Goal: Task Accomplishment & Management: Manage account settings

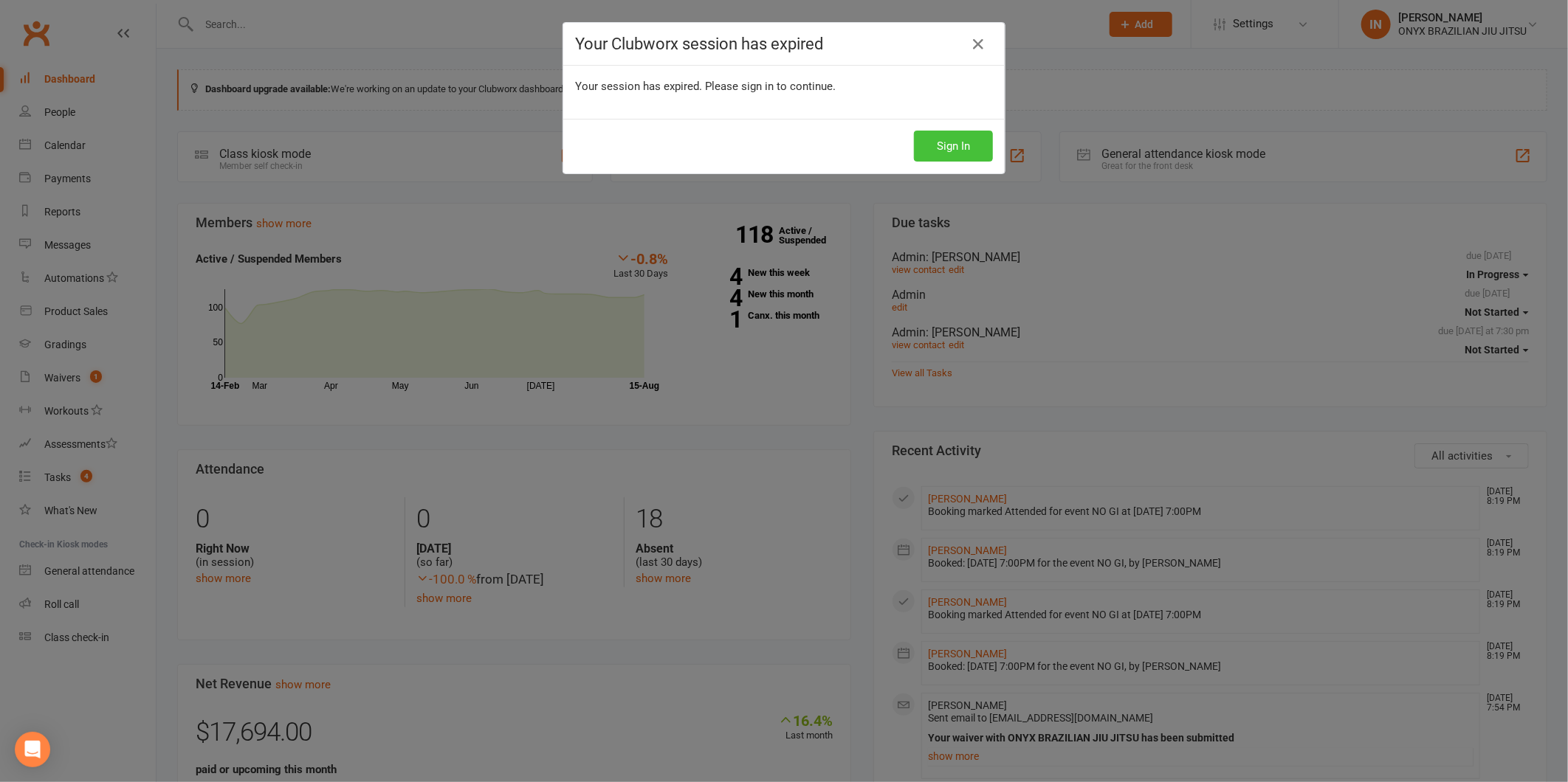
click at [936, 140] on button "Sign In" at bounding box center [954, 146] width 79 height 31
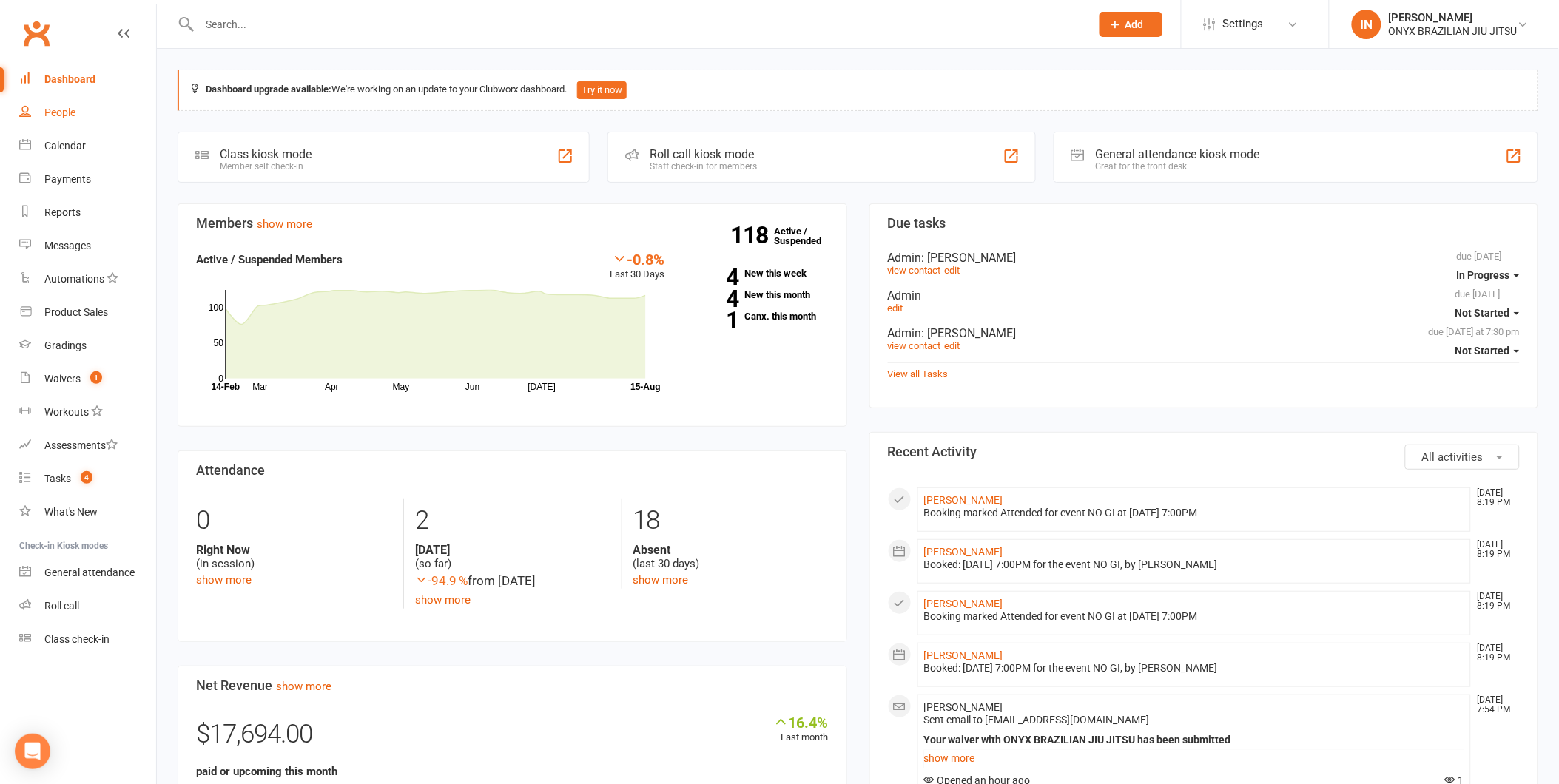
click at [75, 113] on div "People" at bounding box center [60, 112] width 31 height 12
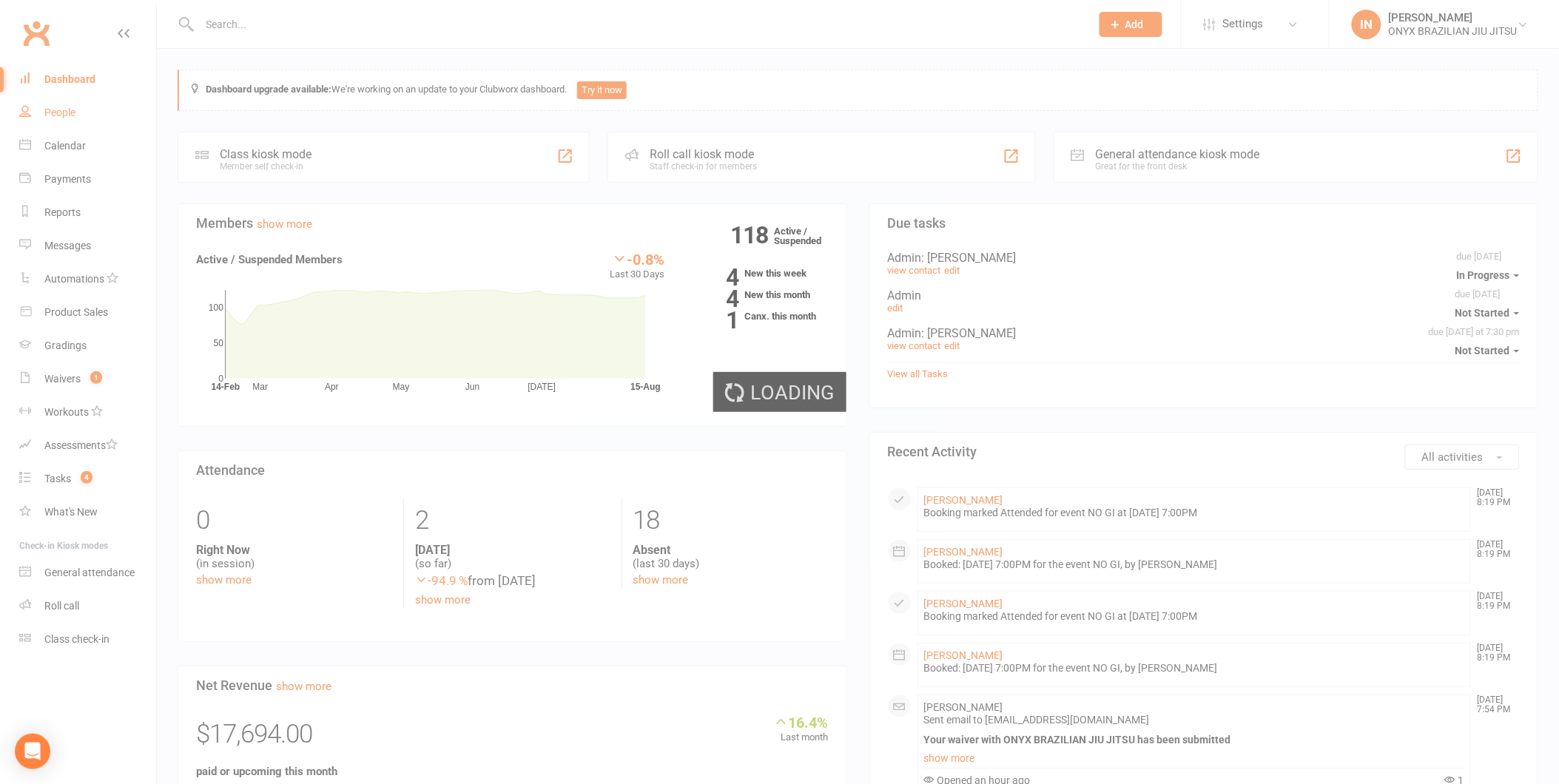
select select "100"
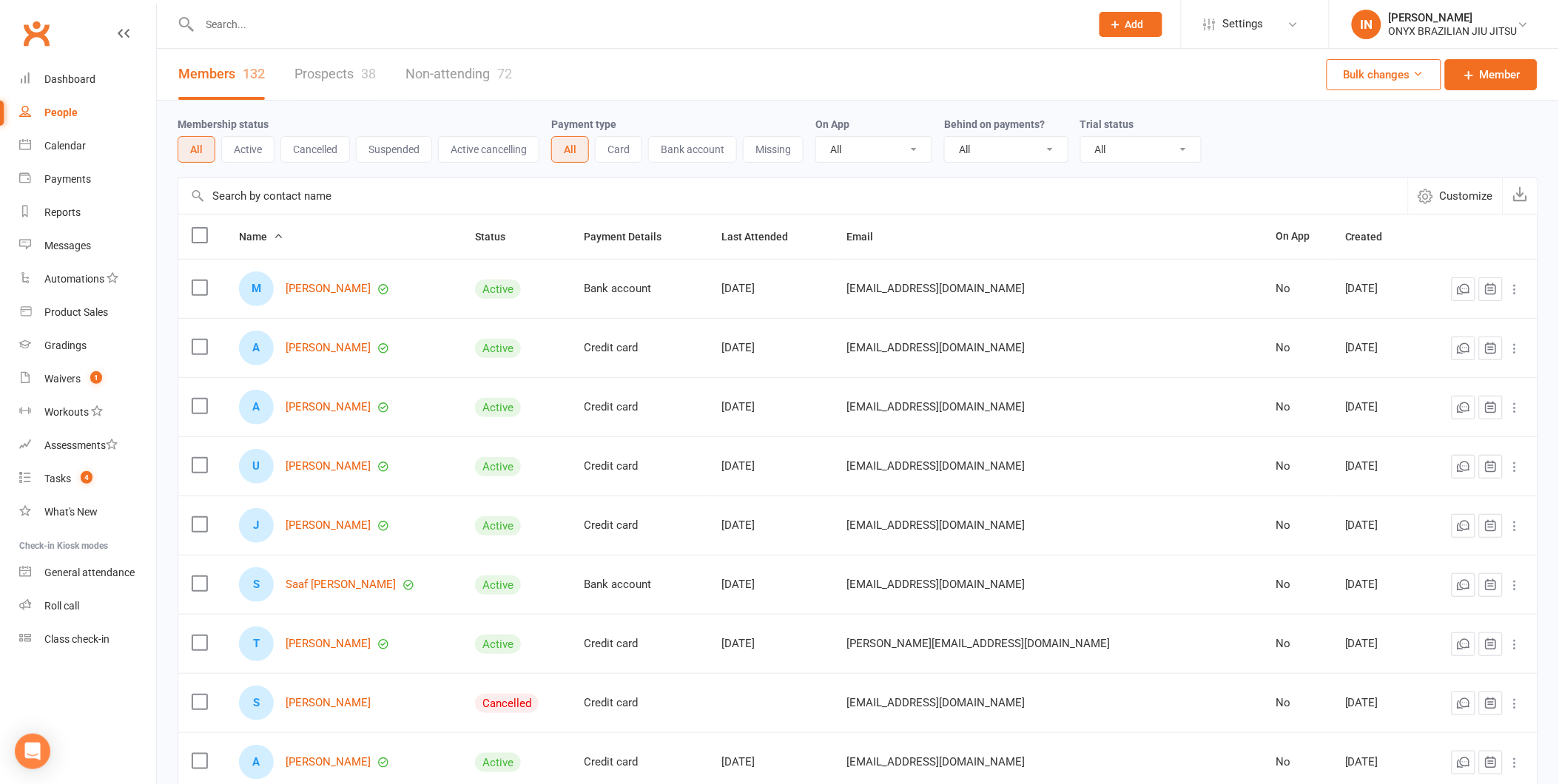
click at [247, 149] on button "Active" at bounding box center [247, 149] width 53 height 27
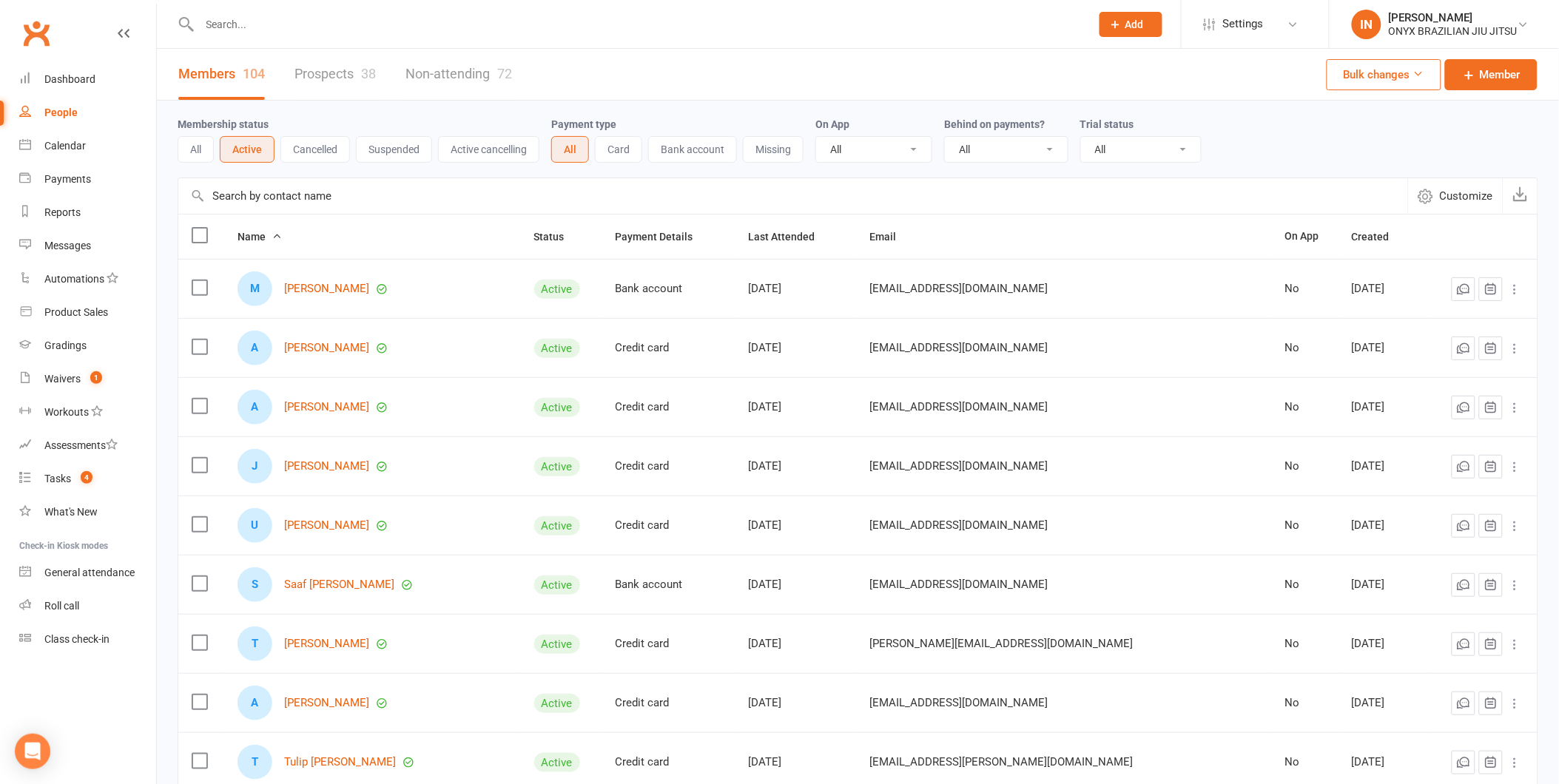
click at [311, 145] on button "Cancelled" at bounding box center [315, 149] width 70 height 27
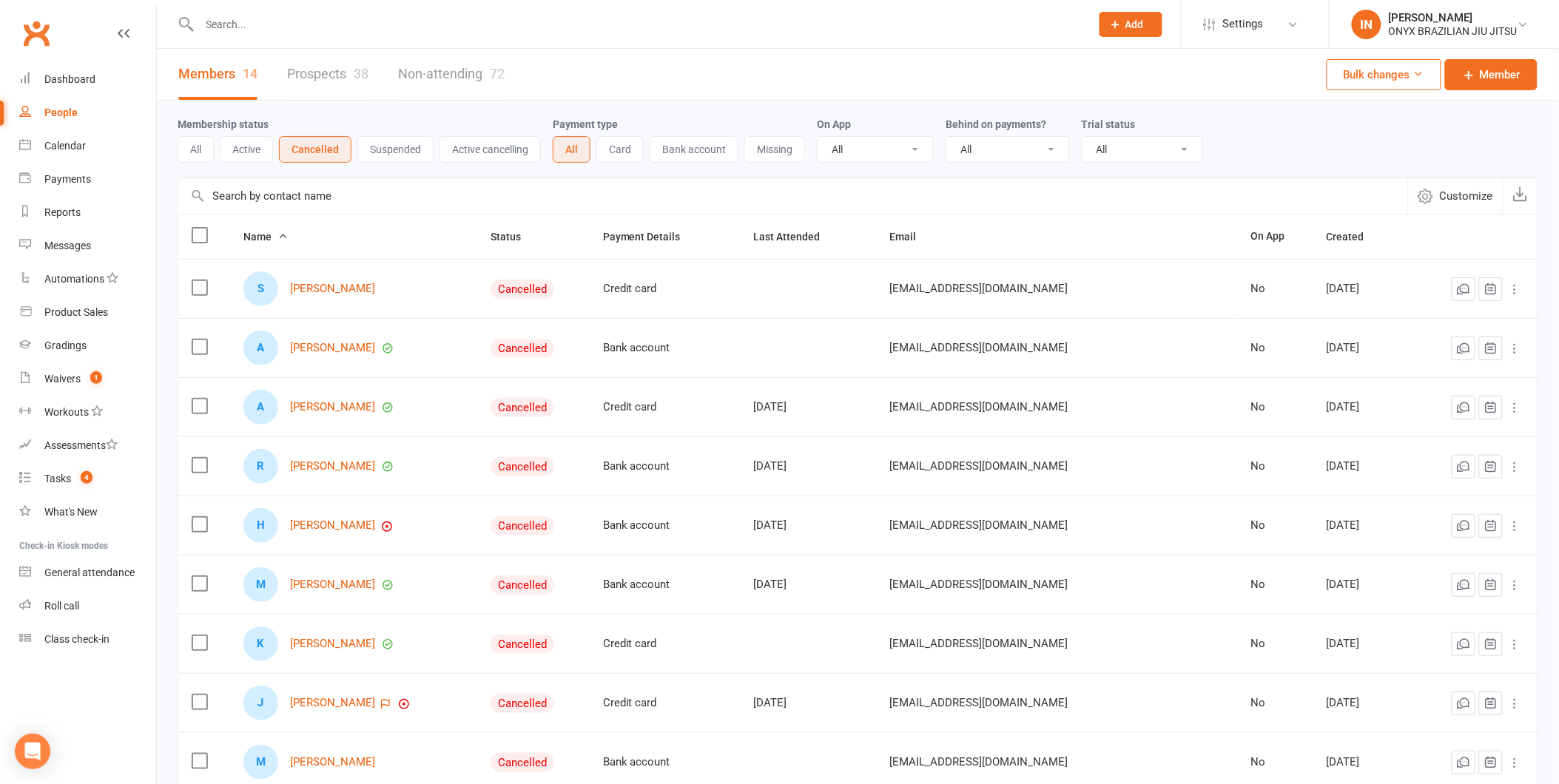
click at [373, 145] on button "Suspended" at bounding box center [396, 149] width 76 height 27
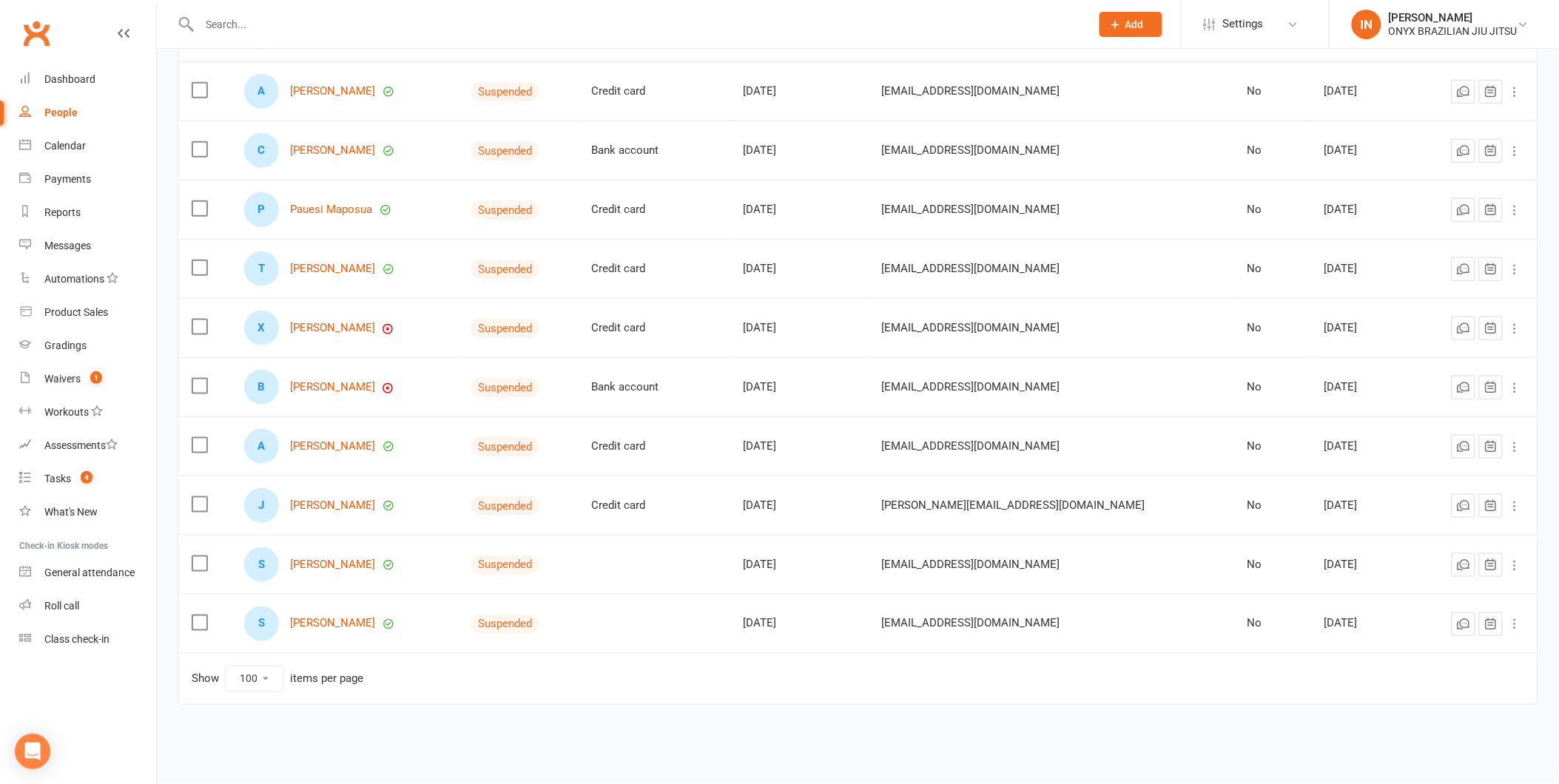
scroll to position [353, 0]
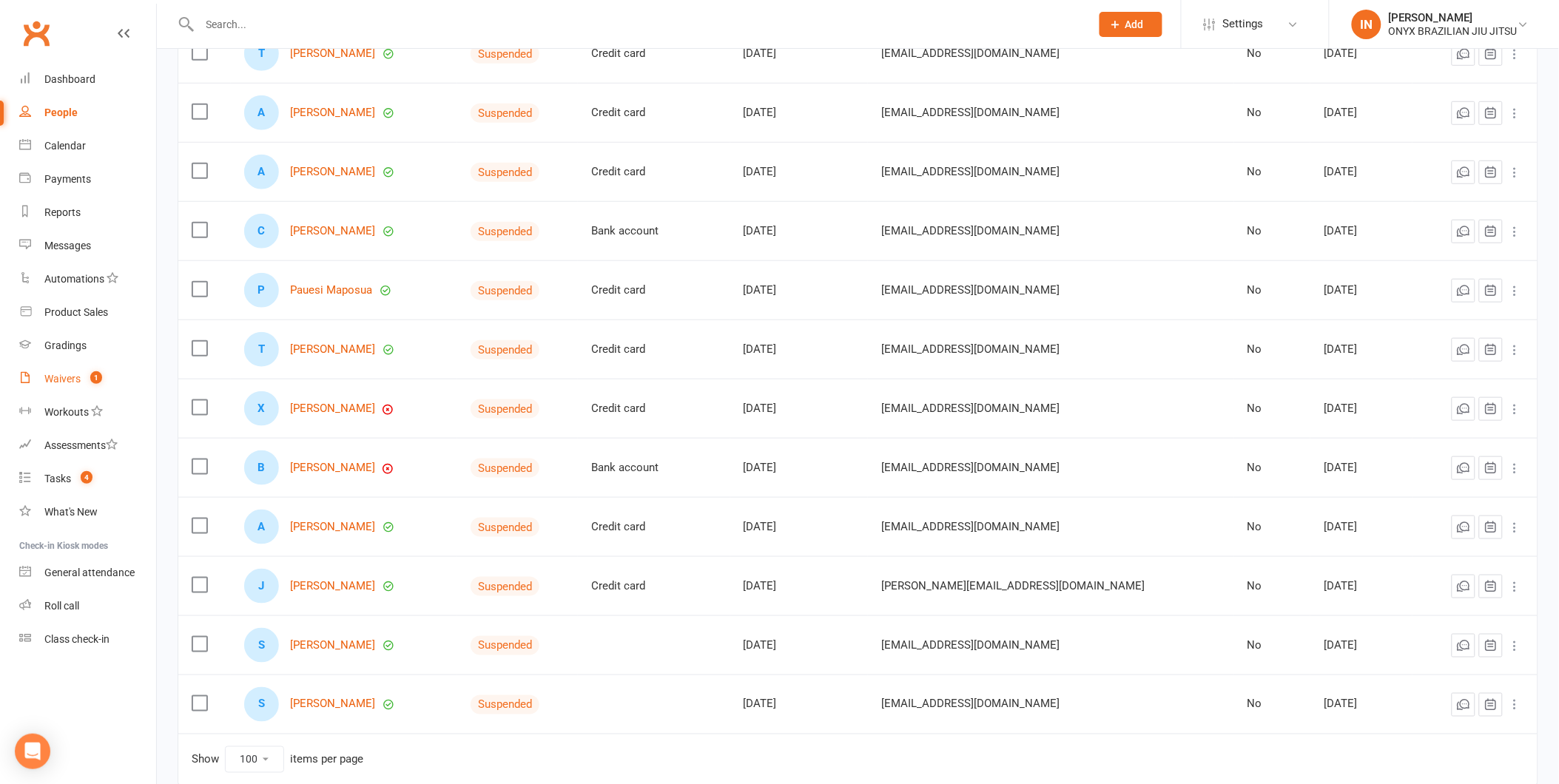
click at [81, 380] on link "Waivers 1" at bounding box center [87, 379] width 137 height 33
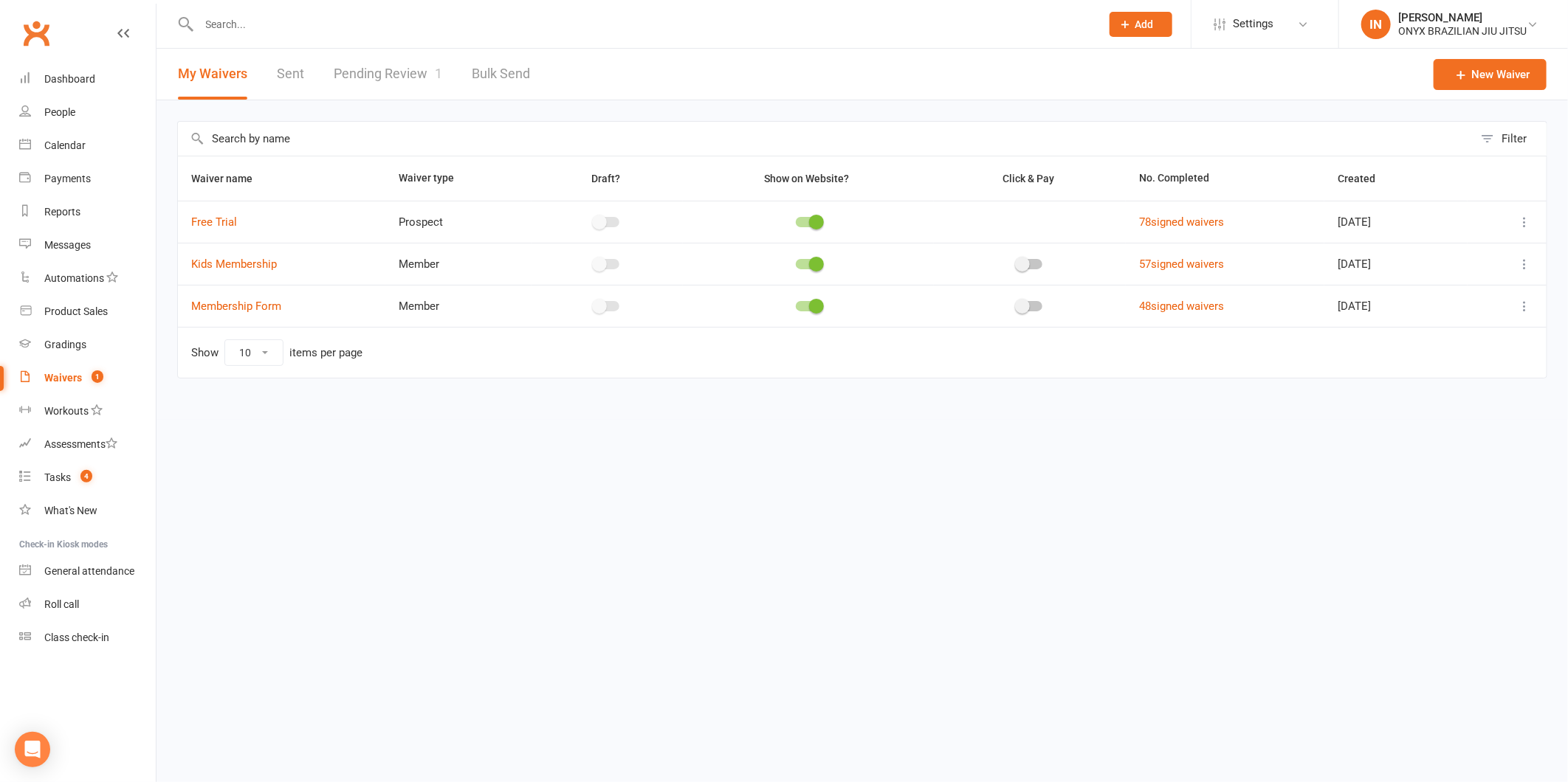
click at [395, 70] on link "Pending Review 1" at bounding box center [388, 74] width 109 height 51
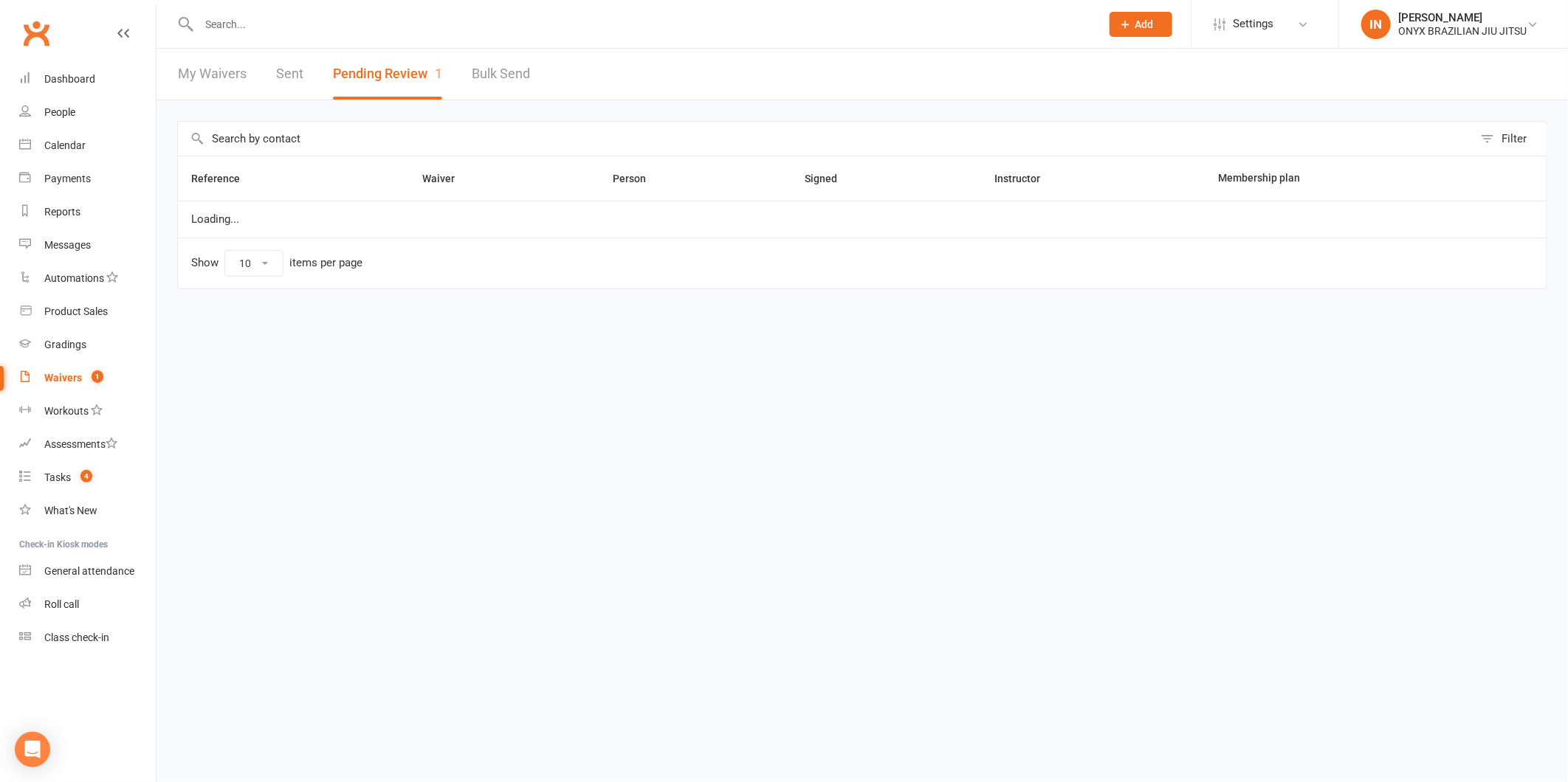
select select "25"
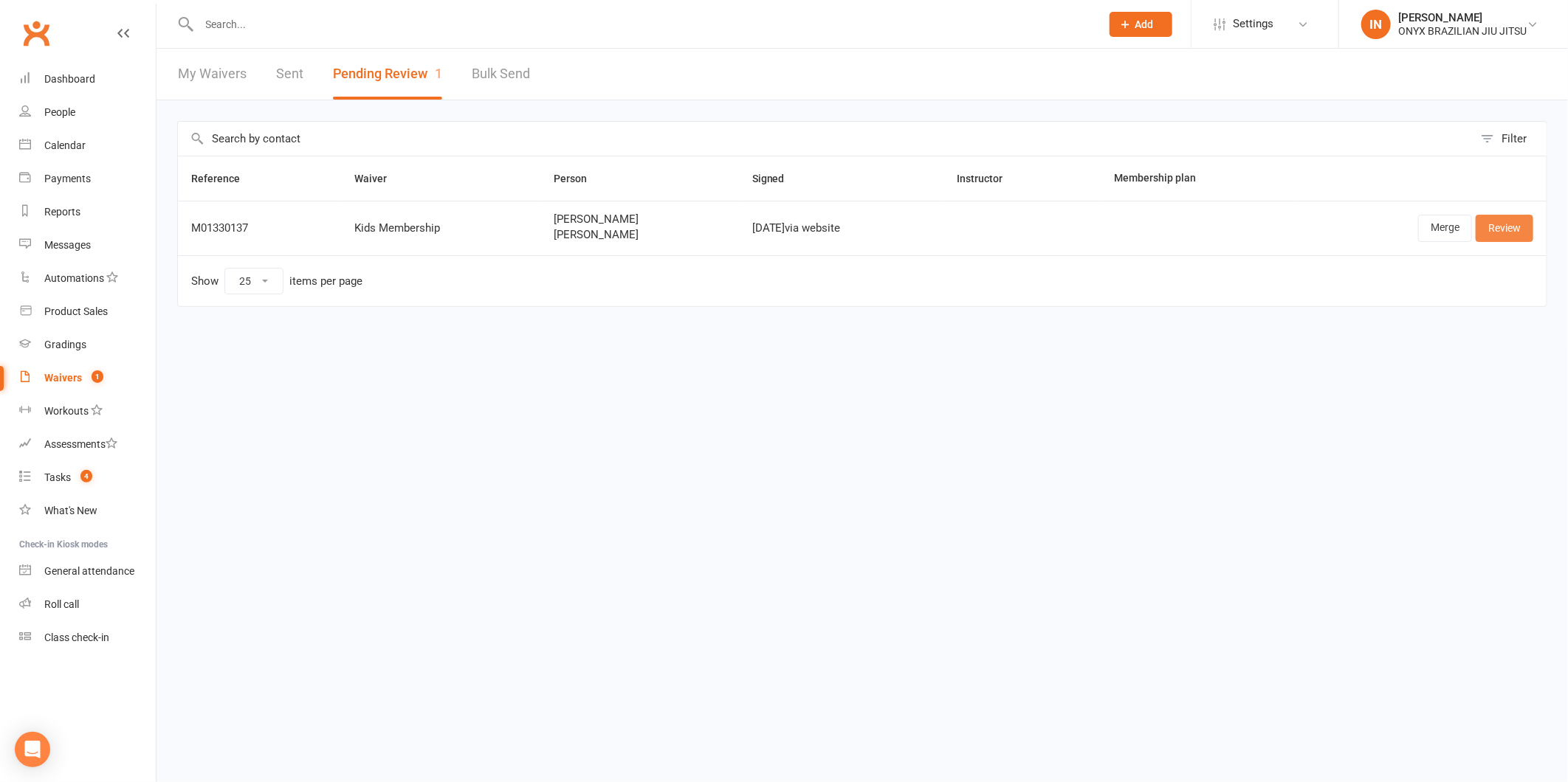
click at [1508, 227] on link "Review" at bounding box center [1505, 228] width 58 height 27
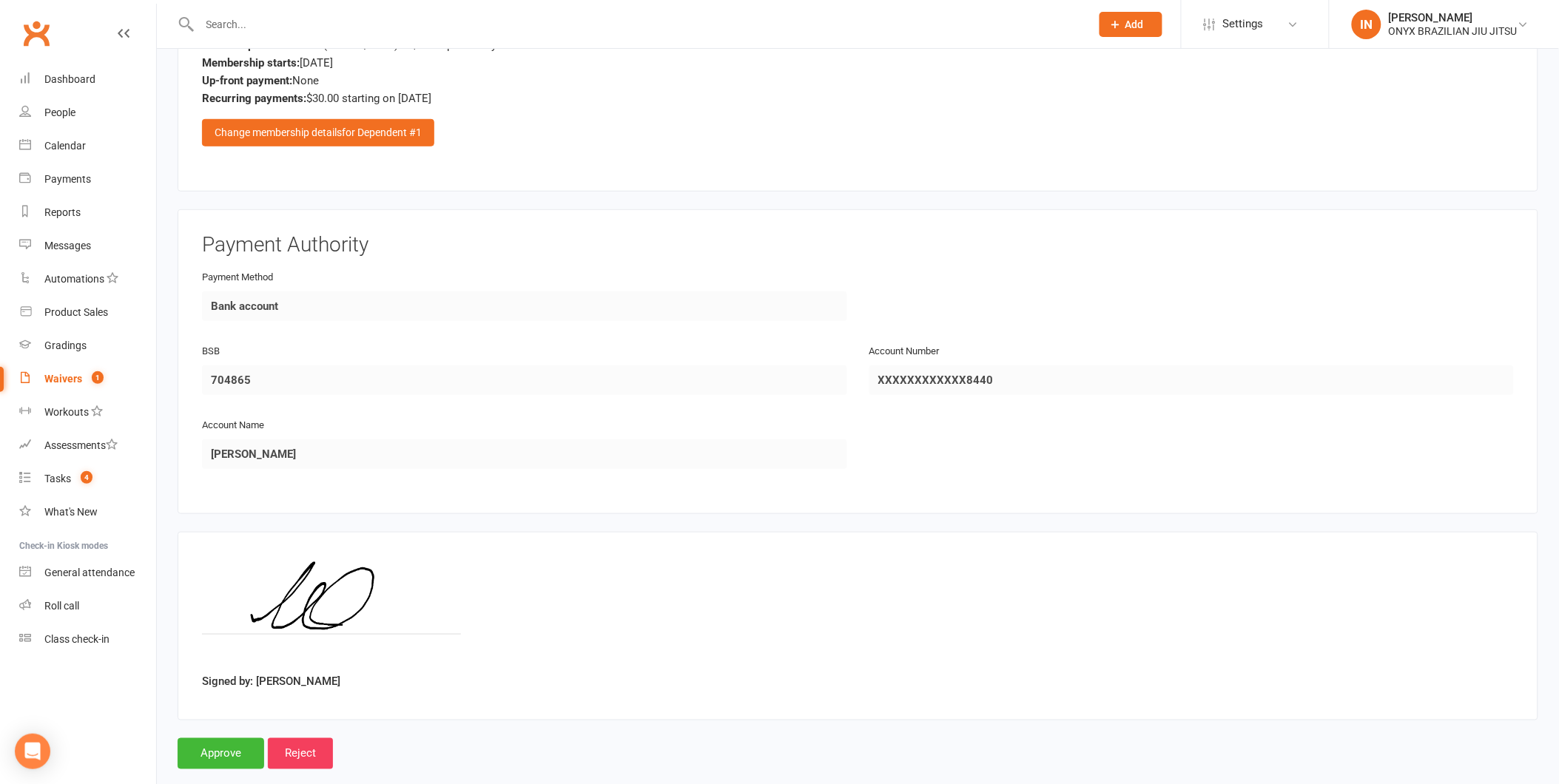
scroll to position [2292, 0]
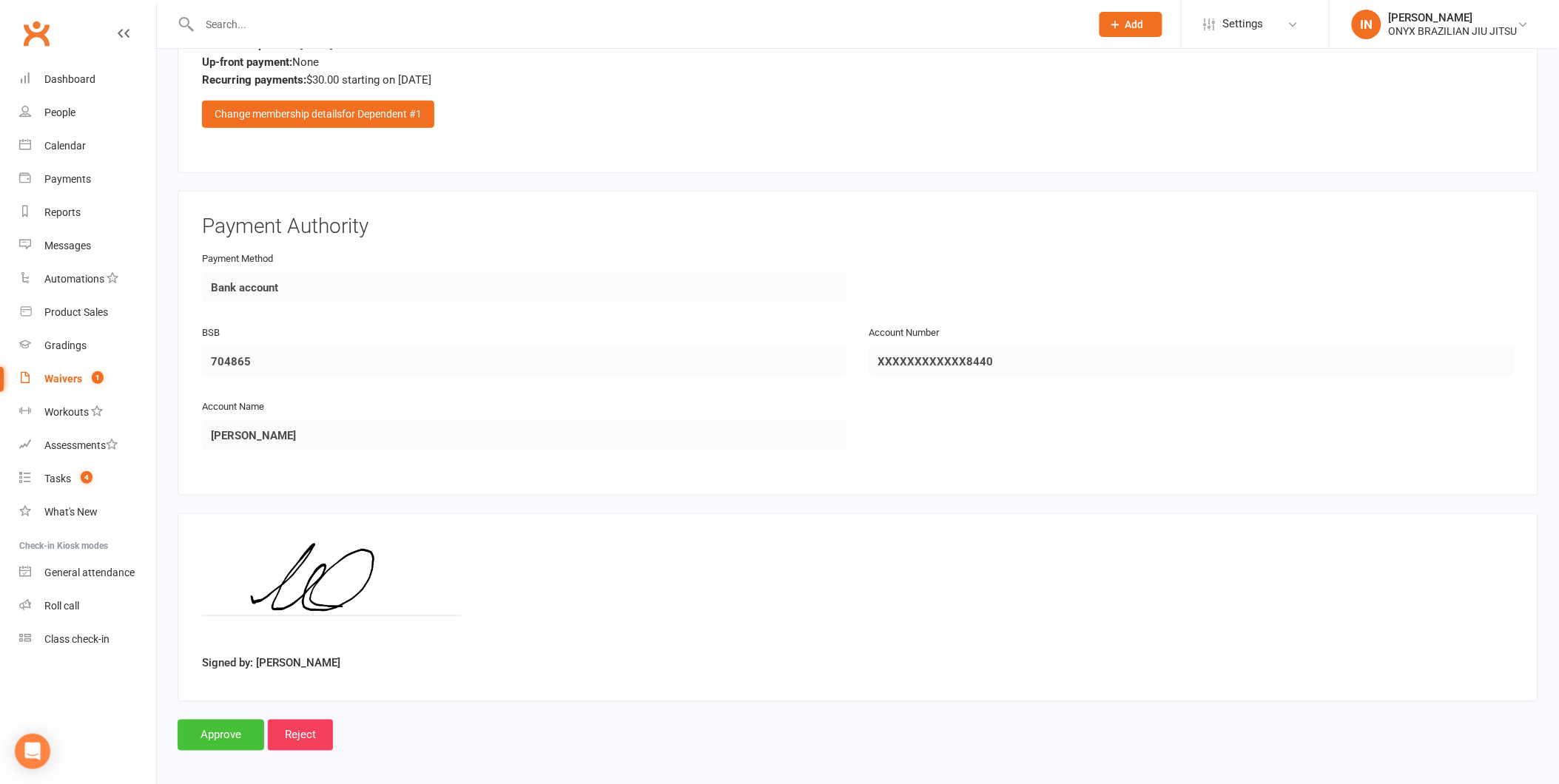
click at [220, 720] on input "Approve" at bounding box center [221, 735] width 87 height 31
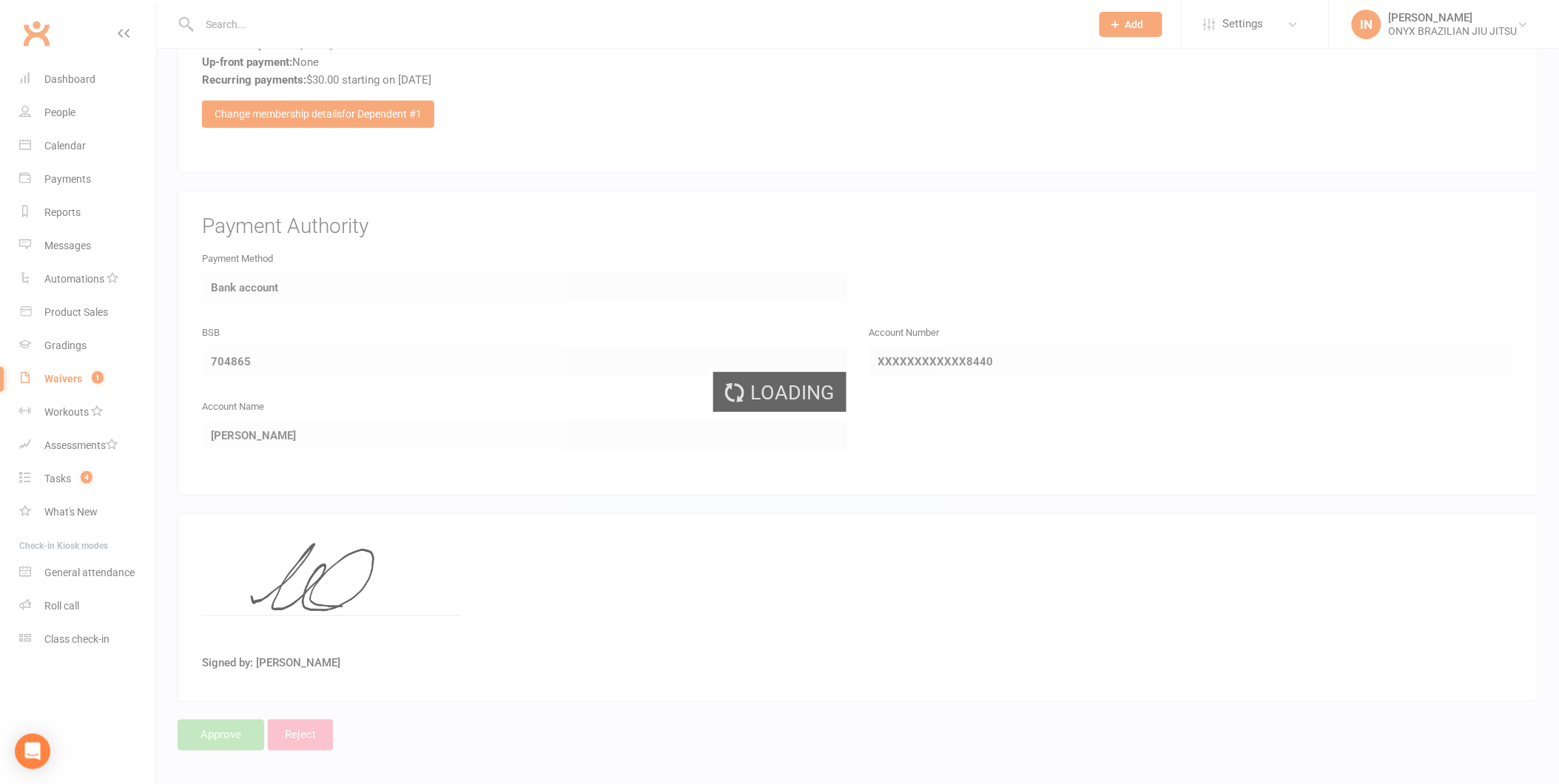
select select "25"
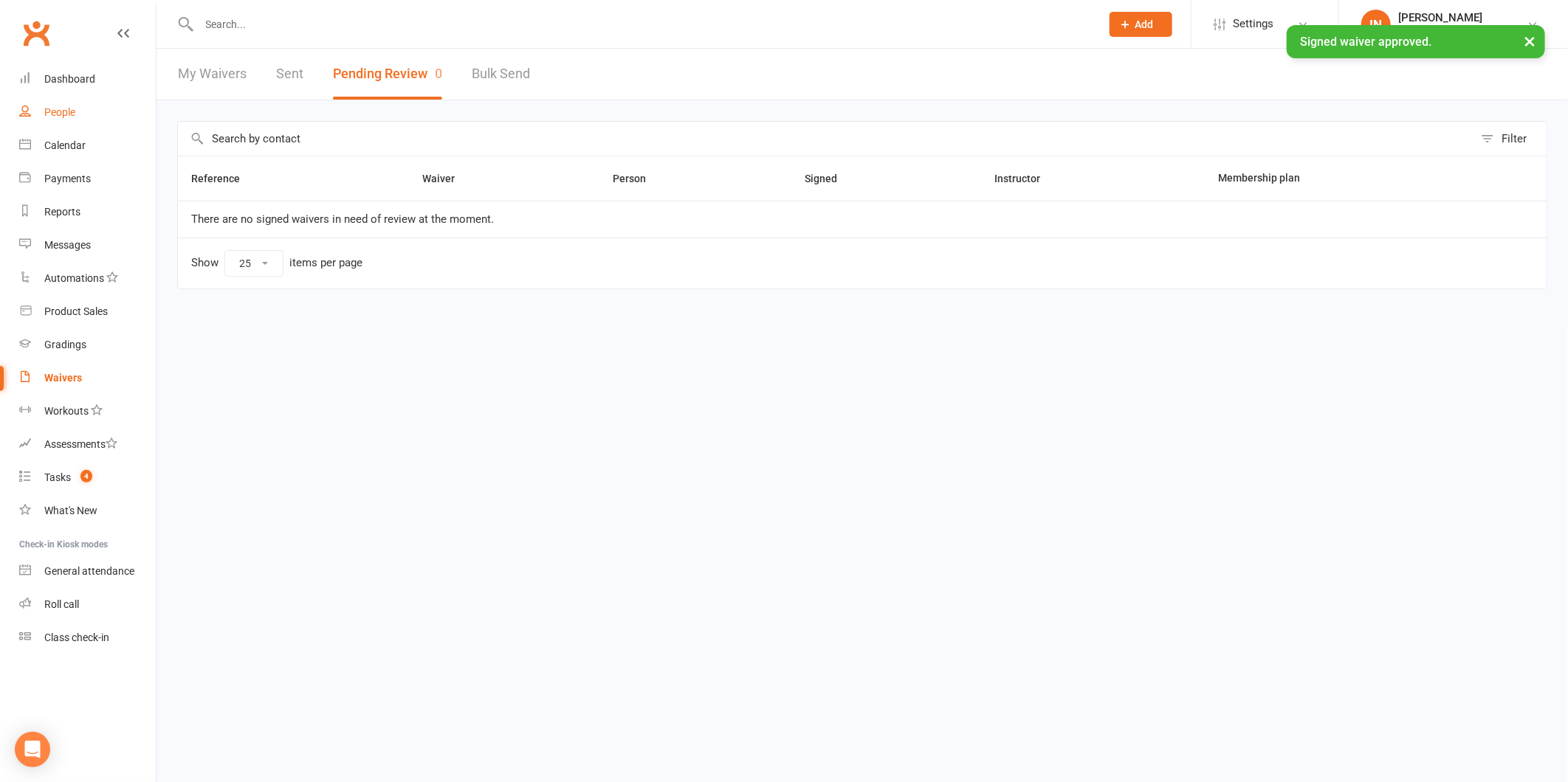
click at [63, 114] on div "People" at bounding box center [59, 112] width 31 height 12
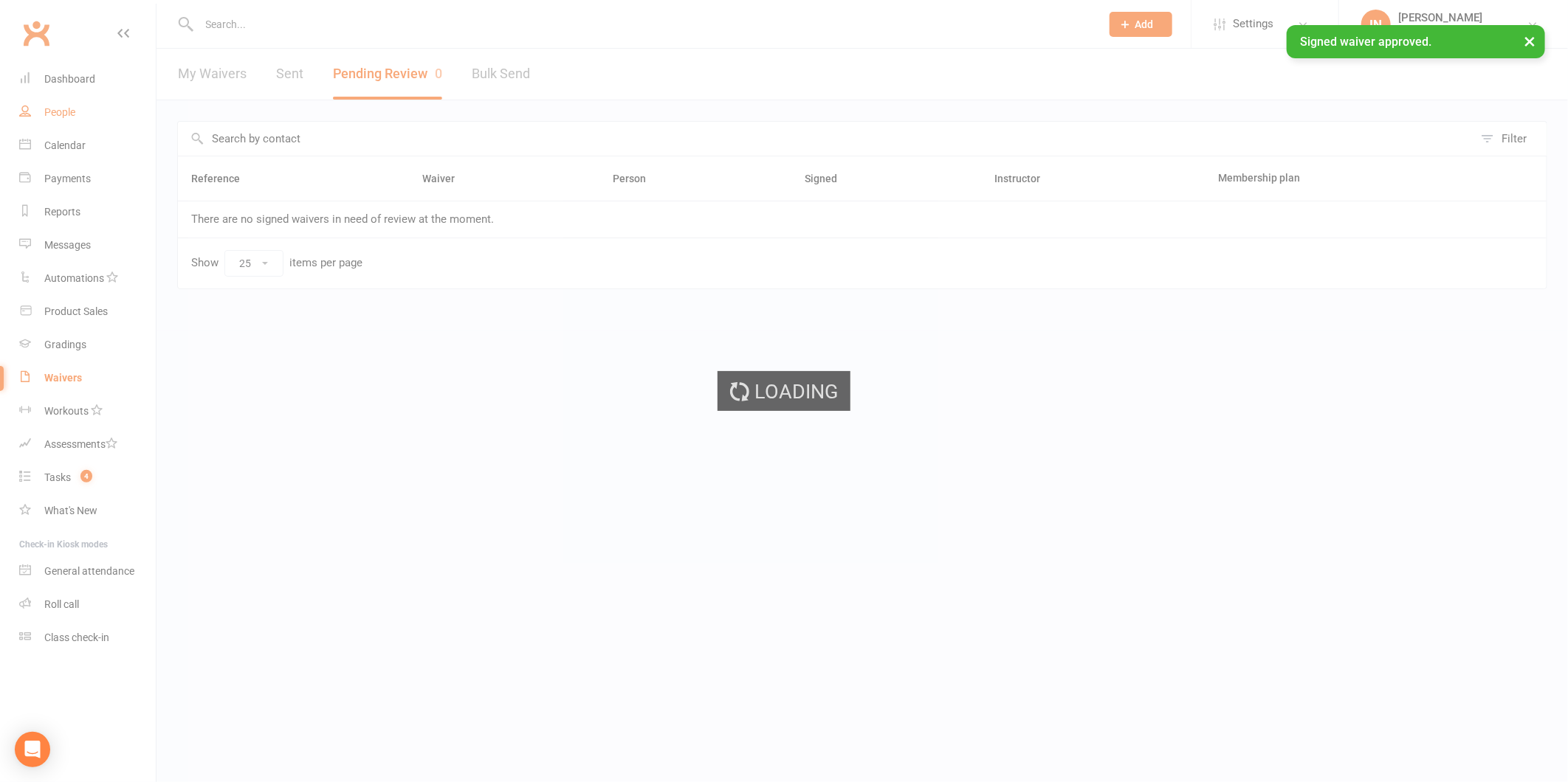
select select "100"
